Goal: Task Accomplishment & Management: Use online tool/utility

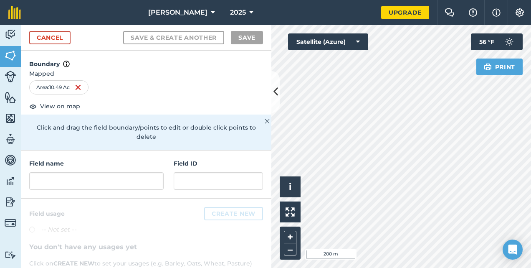
click at [394, 267] on html "[PERSON_NAME] 2025 Upgrade Farm Chat Help Info Settings Map printing is not ava…" at bounding box center [265, 134] width 531 height 268
click at [484, 267] on html "[PERSON_NAME] 2025 Upgrade Farm Chat Help Info Settings Map printing is not ava…" at bounding box center [265, 134] width 531 height 268
click at [404, 267] on html "[PERSON_NAME] 2025 Upgrade Farm Chat Help Info Settings Map printing is not ava…" at bounding box center [265, 134] width 531 height 268
click at [41, 41] on link "Cancel" at bounding box center [49, 37] width 41 height 13
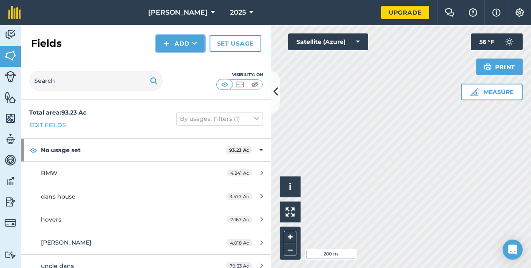
click at [189, 39] on button "Add" at bounding box center [180, 43] width 48 height 17
click at [187, 57] on link "Draw" at bounding box center [181, 62] width 46 height 18
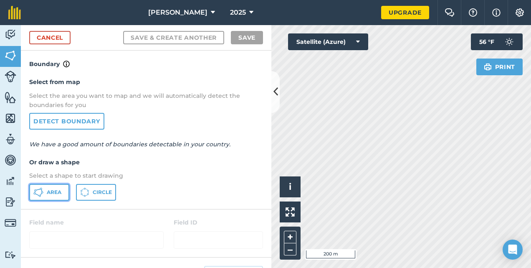
click at [47, 187] on button "Area" at bounding box center [49, 192] width 40 height 17
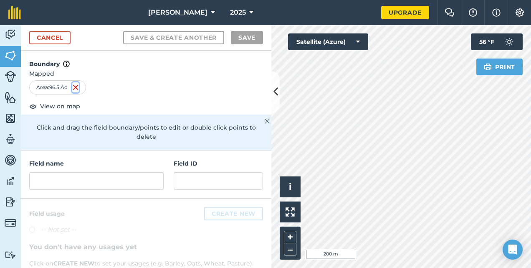
click at [79, 84] on img at bounding box center [75, 87] width 7 height 10
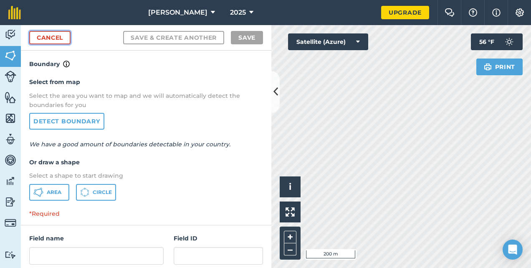
click at [55, 39] on link "Cancel" at bounding box center [49, 37] width 41 height 13
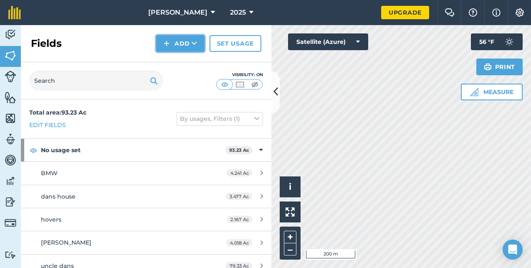
click at [192, 42] on icon at bounding box center [194, 43] width 5 height 8
click at [180, 57] on link "Draw" at bounding box center [181, 62] width 46 height 18
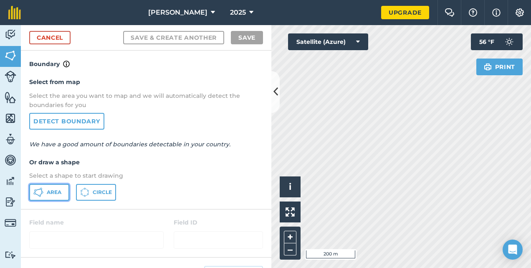
click at [43, 192] on button "Area" at bounding box center [49, 192] width 40 height 17
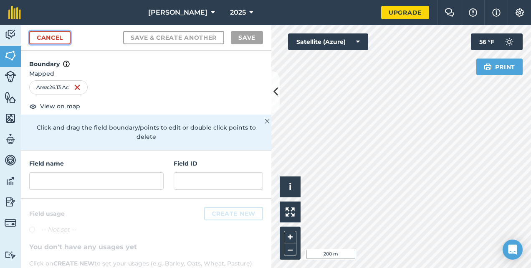
click at [61, 37] on link "Cancel" at bounding box center [49, 37] width 41 height 13
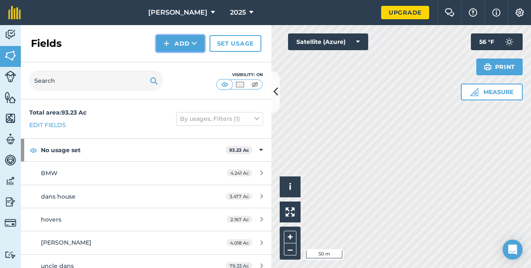
click at [177, 48] on button "Add" at bounding box center [180, 43] width 48 height 17
click at [181, 56] on link "Draw" at bounding box center [181, 62] width 46 height 18
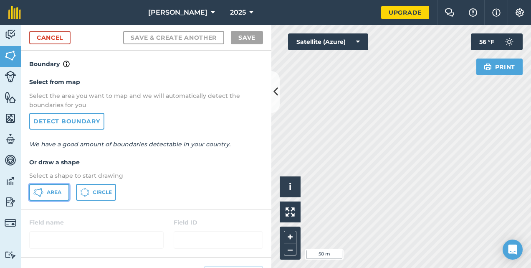
click at [54, 186] on button "Area" at bounding box center [49, 192] width 40 height 17
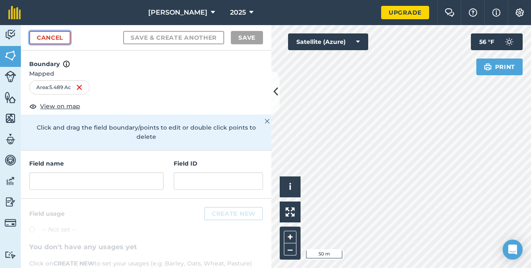
click at [56, 38] on link "Cancel" at bounding box center [49, 37] width 41 height 13
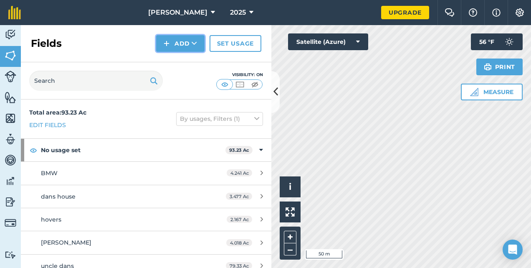
click at [175, 51] on button "Add" at bounding box center [180, 43] width 48 height 17
click at [189, 60] on link "Draw" at bounding box center [181, 62] width 46 height 18
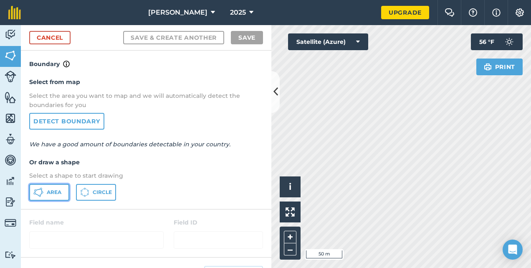
click at [50, 190] on span "Area" at bounding box center [54, 192] width 15 height 7
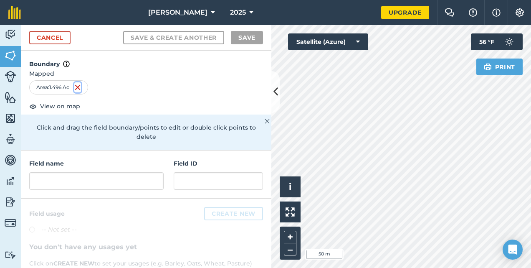
click at [79, 84] on img at bounding box center [77, 87] width 7 height 10
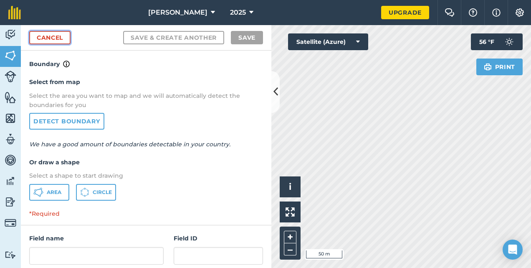
click at [51, 35] on link "Cancel" at bounding box center [49, 37] width 41 height 13
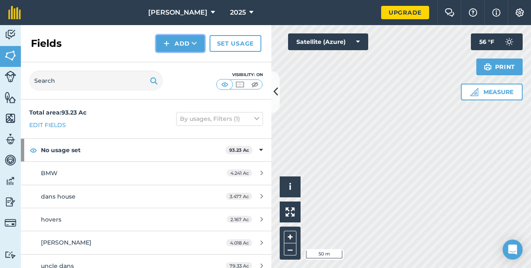
click at [190, 40] on button "Add" at bounding box center [180, 43] width 48 height 17
click at [182, 58] on link "Draw" at bounding box center [181, 62] width 46 height 18
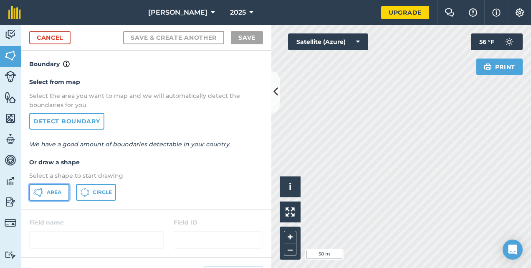
click at [51, 195] on span "Area" at bounding box center [54, 192] width 15 height 7
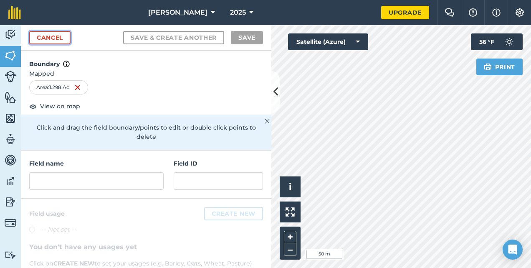
click at [60, 41] on link "Cancel" at bounding box center [49, 37] width 41 height 13
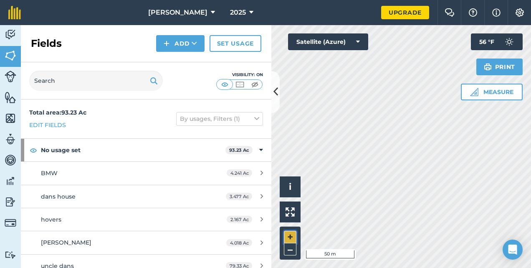
click at [289, 235] on button "+" at bounding box center [290, 237] width 13 height 13
click at [295, 236] on button "+" at bounding box center [290, 237] width 13 height 13
click at [288, 249] on button "–" at bounding box center [290, 249] width 13 height 12
drag, startPoint x: 474, startPoint y: 99, endPoint x: 291, endPoint y: 250, distance: 237.4
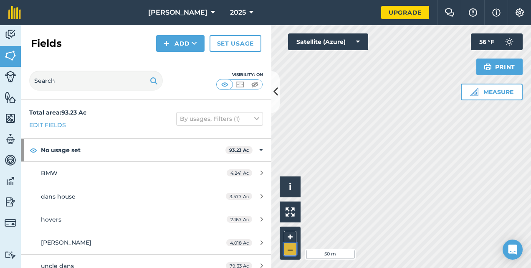
click at [291, 250] on button "–" at bounding box center [290, 249] width 13 height 12
click at [291, 234] on button "+" at bounding box center [290, 237] width 13 height 13
click at [174, 45] on button "Add" at bounding box center [180, 43] width 48 height 17
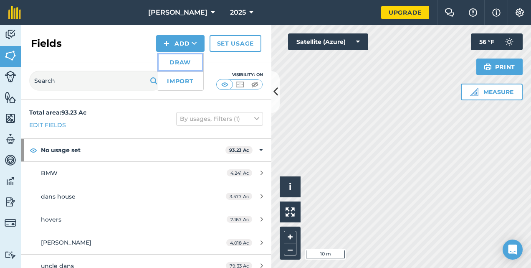
click at [169, 61] on link "Draw" at bounding box center [181, 62] width 46 height 18
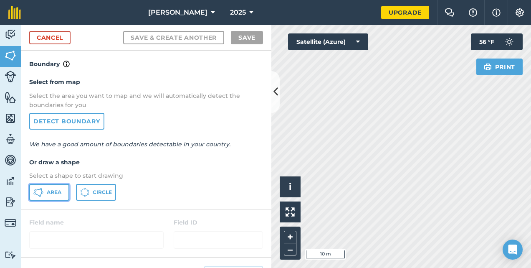
click at [49, 190] on span "Area" at bounding box center [54, 192] width 15 height 7
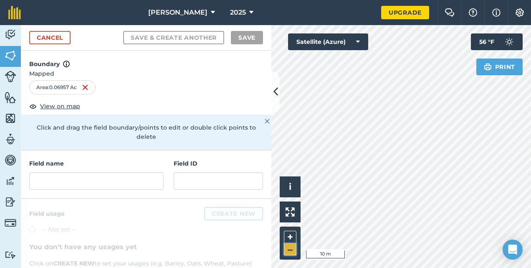
click at [292, 252] on button "–" at bounding box center [290, 249] width 13 height 12
click at [46, 38] on link "Cancel" at bounding box center [49, 37] width 41 height 13
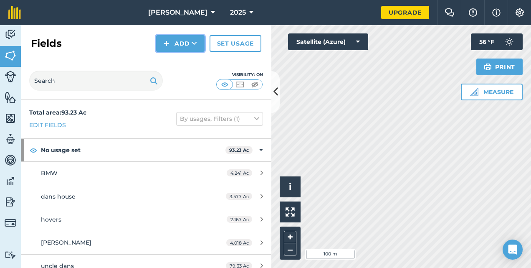
click at [179, 38] on button "Add" at bounding box center [180, 43] width 48 height 17
click at [185, 58] on link "Draw" at bounding box center [181, 62] width 46 height 18
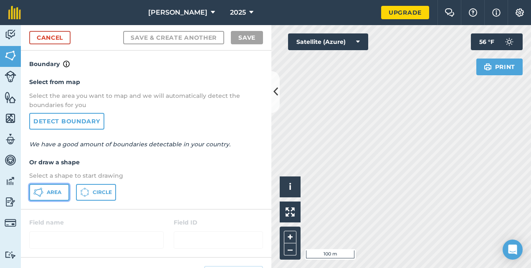
click at [38, 184] on button "Area" at bounding box center [49, 192] width 40 height 17
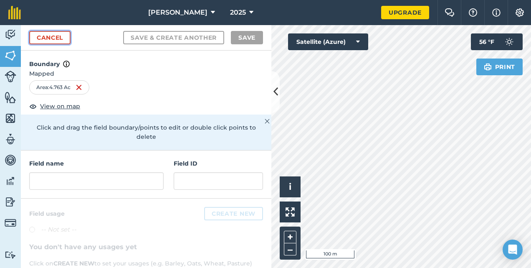
click at [66, 37] on link "Cancel" at bounding box center [49, 37] width 41 height 13
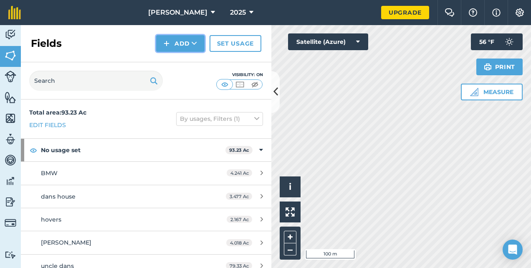
click at [175, 46] on button "Add" at bounding box center [180, 43] width 48 height 17
click at [178, 66] on link "Draw" at bounding box center [181, 62] width 46 height 18
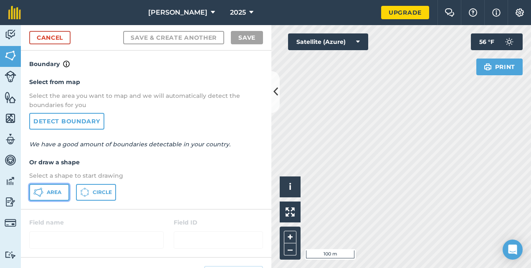
click at [38, 192] on icon at bounding box center [38, 192] width 10 height 10
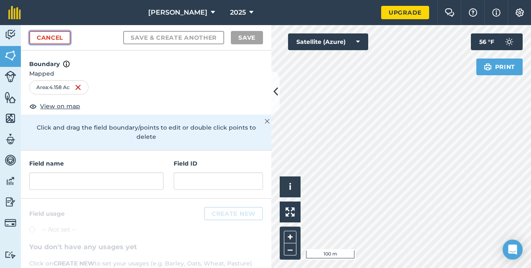
click at [36, 38] on link "Cancel" at bounding box center [49, 37] width 41 height 13
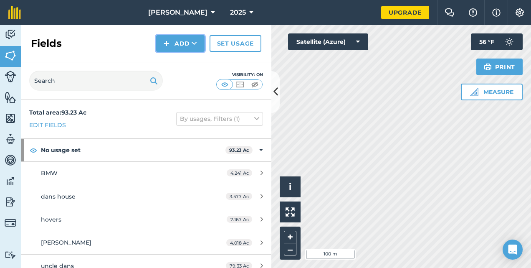
click at [166, 38] on img at bounding box center [167, 43] width 6 height 10
click at [178, 60] on link "Draw" at bounding box center [181, 62] width 46 height 18
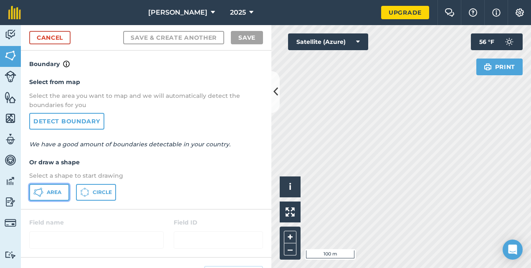
click at [56, 191] on span "Area" at bounding box center [54, 192] width 15 height 7
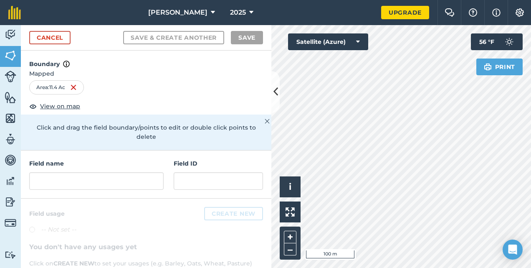
click at [78, 90] on div "Area : 11.4 Ac" at bounding box center [56, 87] width 55 height 14
click at [76, 89] on img at bounding box center [73, 87] width 7 height 10
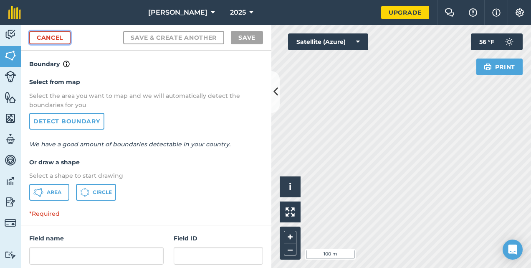
click at [61, 40] on link "Cancel" at bounding box center [49, 37] width 41 height 13
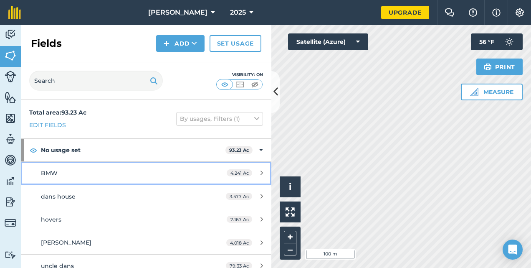
click at [161, 173] on div "BMW" at bounding box center [119, 172] width 157 height 9
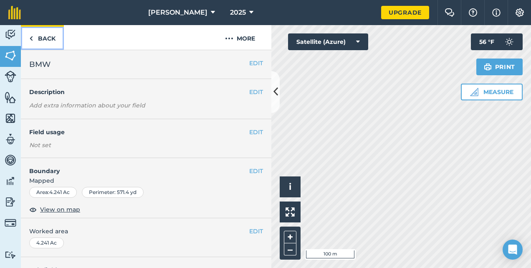
click at [30, 36] on img at bounding box center [31, 38] width 4 height 10
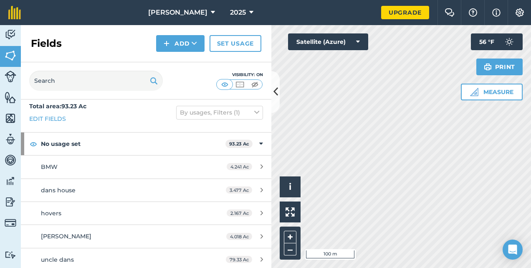
scroll to position [8, 0]
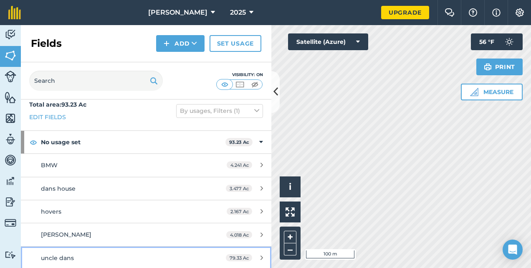
click at [125, 249] on link "uncle dans 79.33 Ac" at bounding box center [146, 258] width 251 height 23
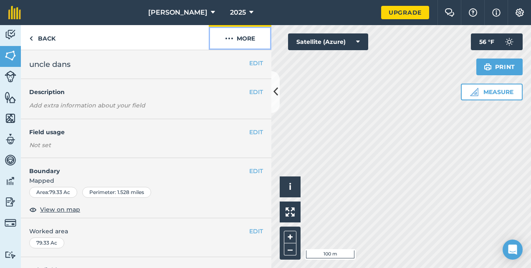
click at [238, 35] on button "More" at bounding box center [240, 37] width 63 height 25
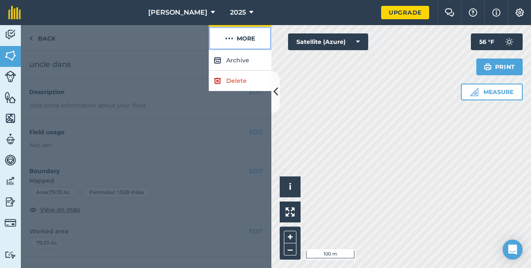
click at [238, 35] on button "More" at bounding box center [240, 37] width 63 height 25
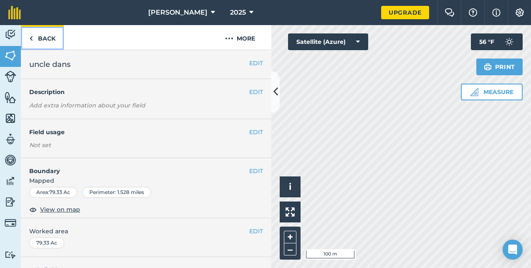
click at [33, 35] on link "Back" at bounding box center [42, 37] width 43 height 25
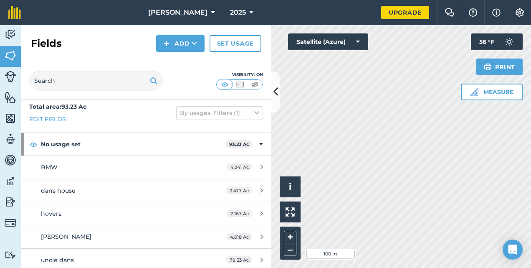
scroll to position [8, 0]
